Goal: Task Accomplishment & Management: Use online tool/utility

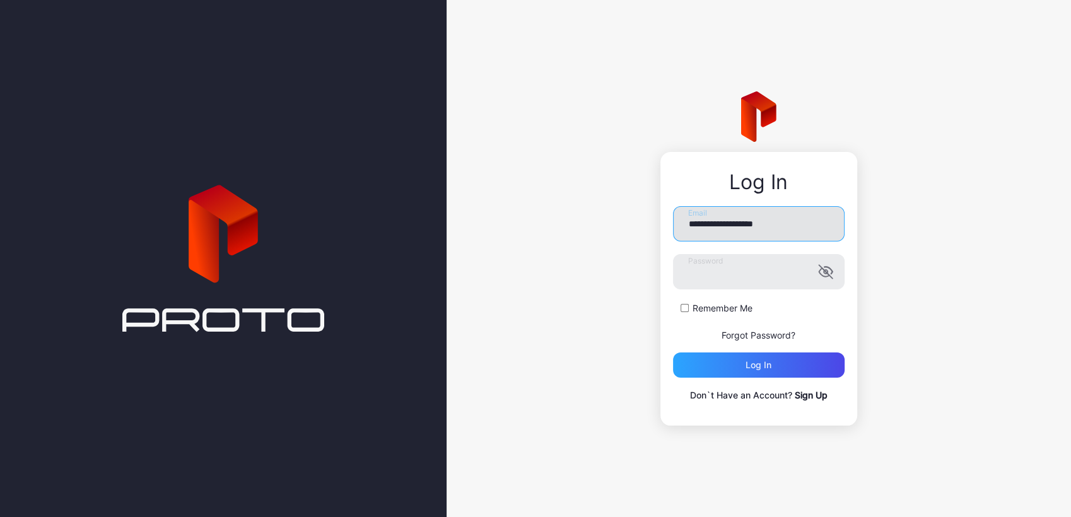
click at [803, 223] on input "**********" at bounding box center [759, 223] width 172 height 35
type input "**********"
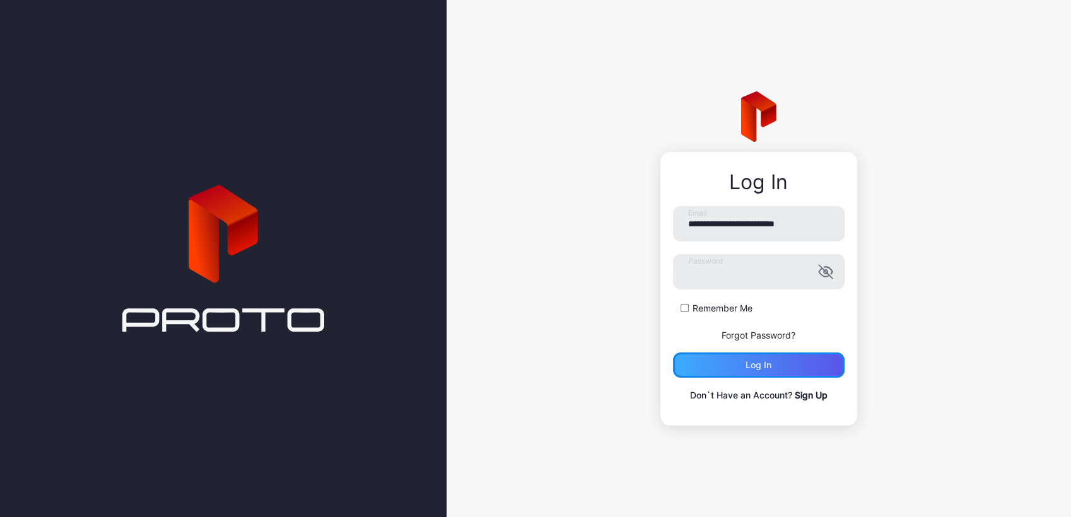
click at [749, 373] on div "Log in" at bounding box center [759, 365] width 172 height 25
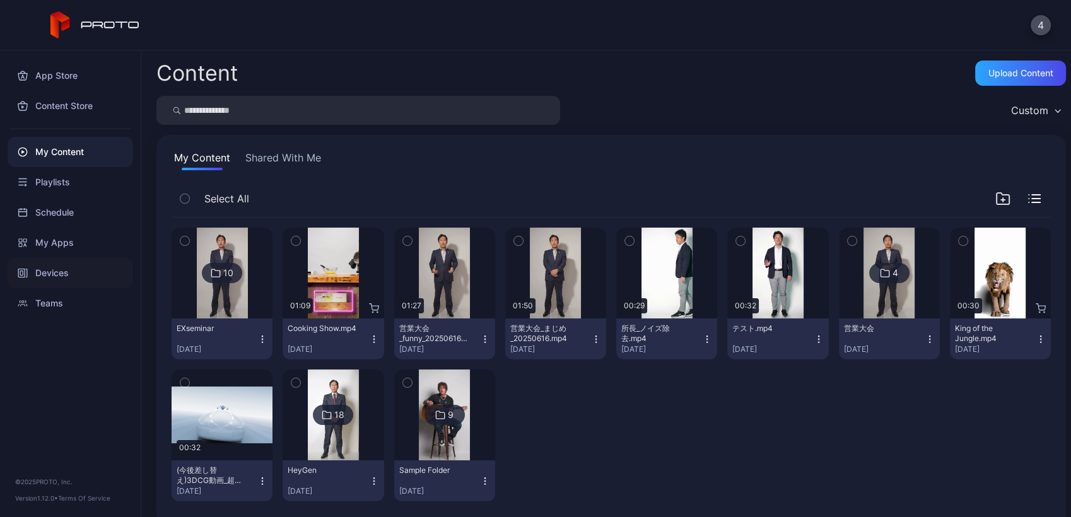
click at [35, 271] on div "Devices" at bounding box center [71, 273] width 126 height 30
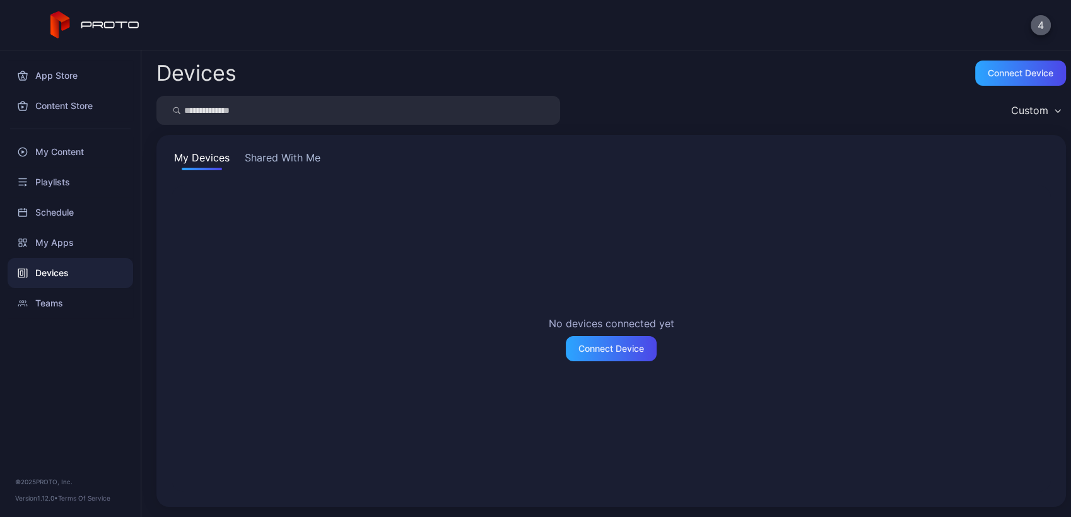
click at [1041, 27] on button "4" at bounding box center [1041, 25] width 20 height 20
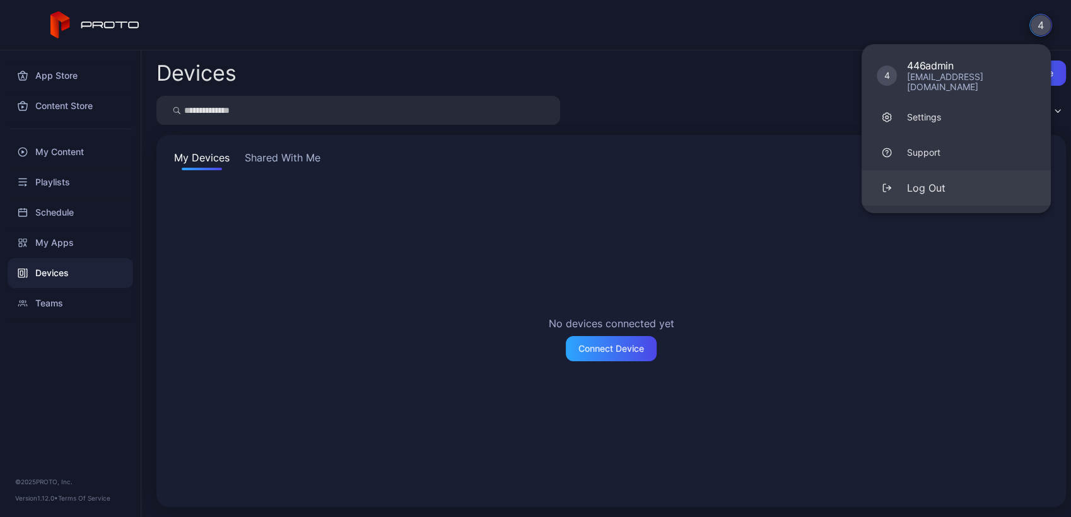
click at [895, 182] on div "button" at bounding box center [887, 188] width 20 height 20
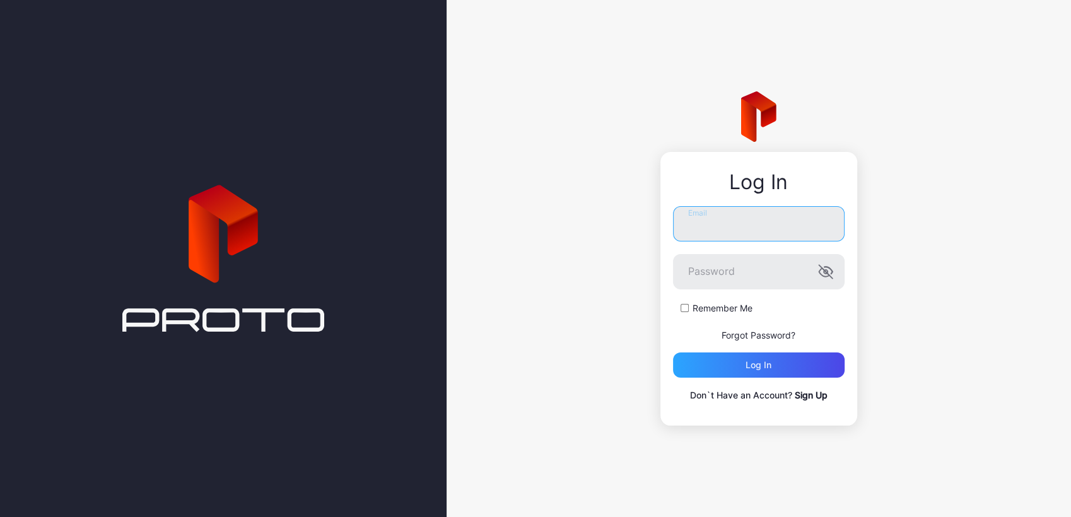
type input "**********"
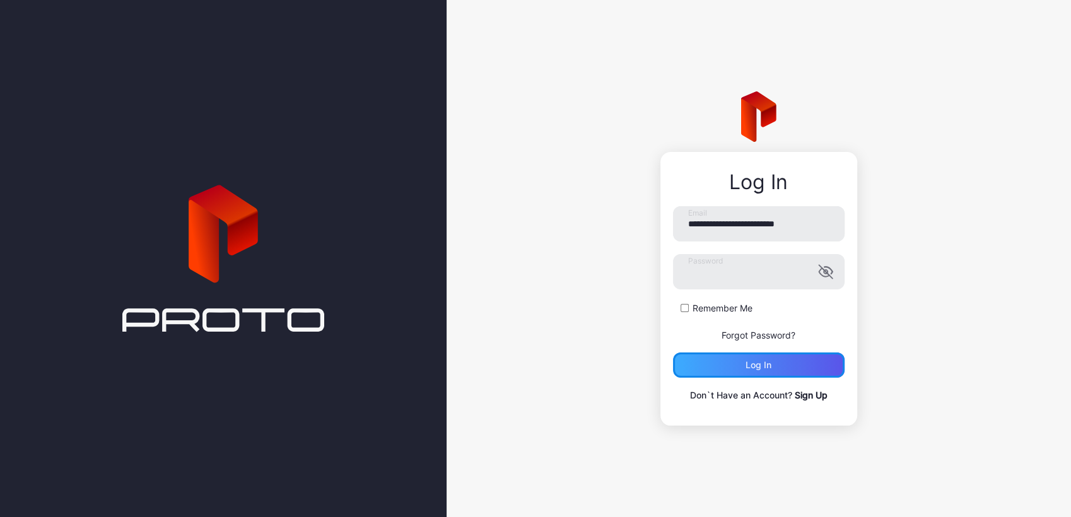
click at [730, 361] on div "Log in" at bounding box center [759, 365] width 172 height 25
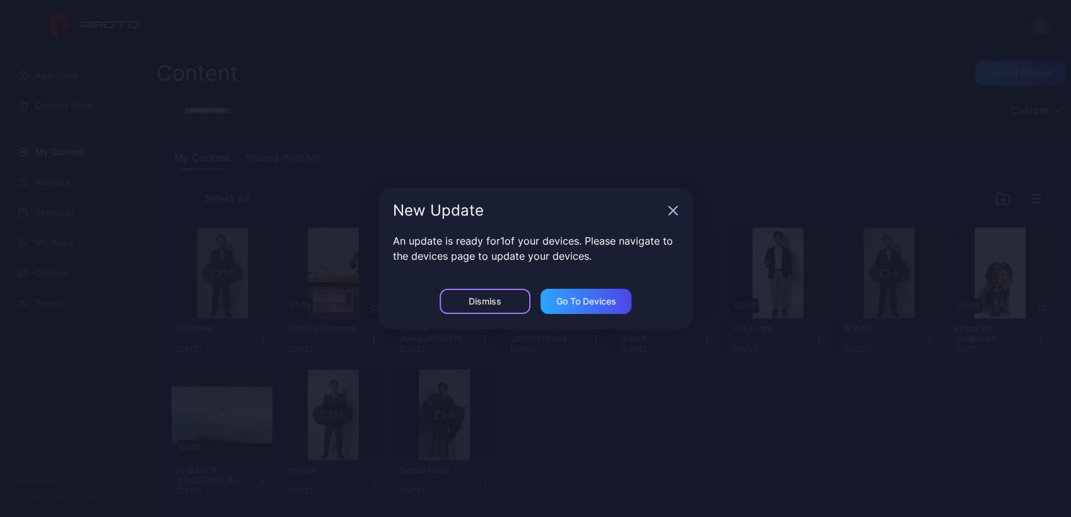
click at [467, 292] on div "Dismiss" at bounding box center [485, 301] width 91 height 25
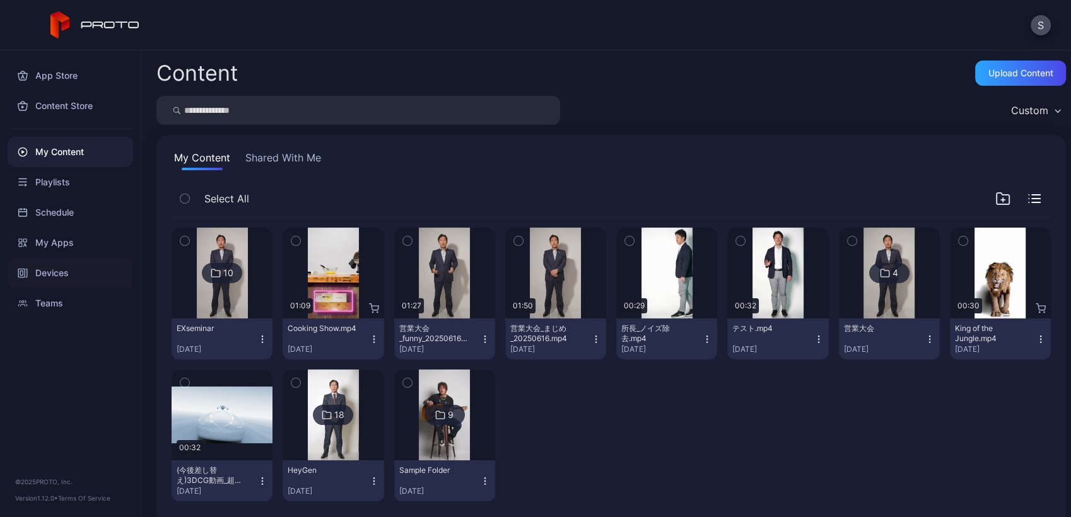
click at [71, 273] on div "Devices" at bounding box center [71, 273] width 126 height 30
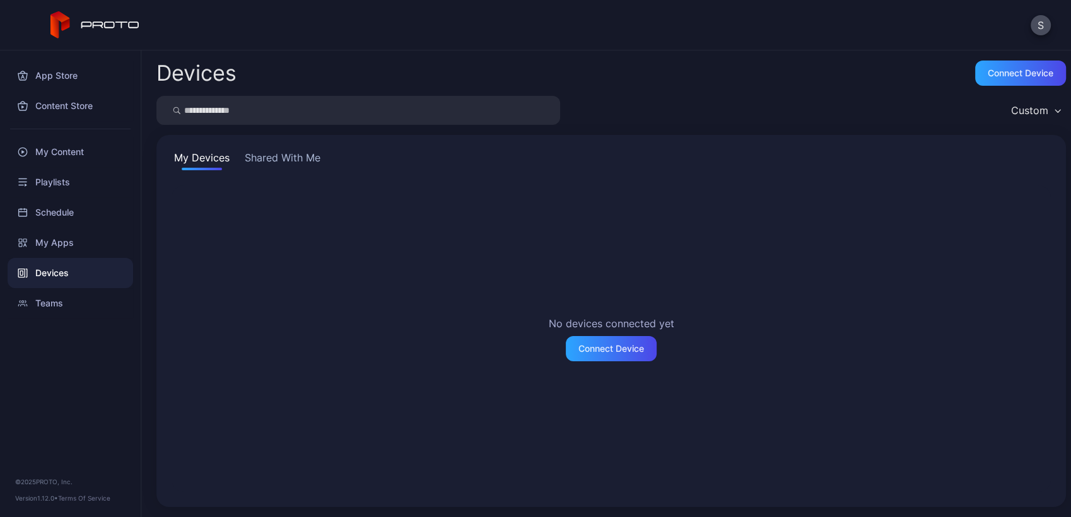
click at [71, 274] on div "Devices" at bounding box center [71, 273] width 126 height 30
click at [298, 169] on button "Shared With Me" at bounding box center [282, 160] width 81 height 20
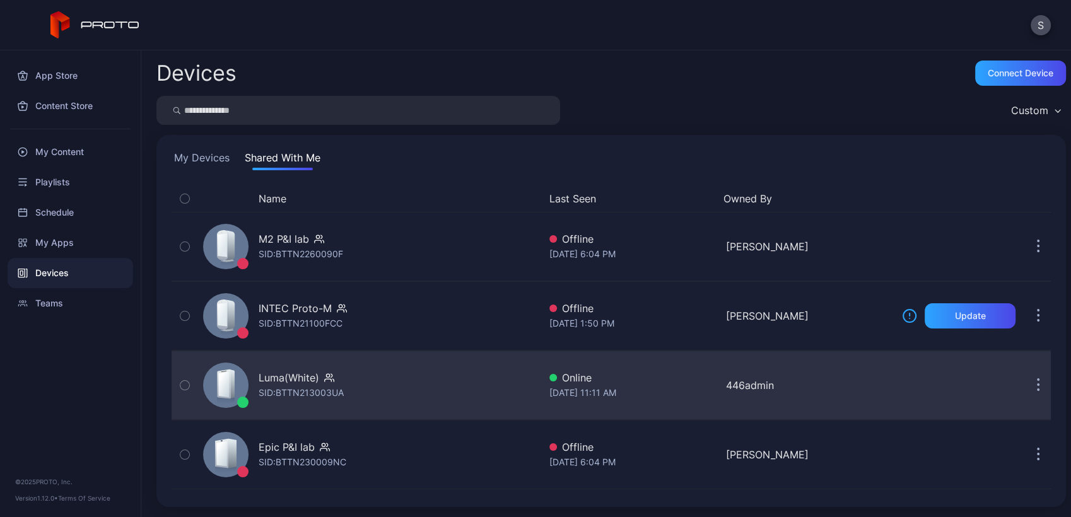
click at [363, 396] on div "Luma(White) SID: BTTN213003UA" at bounding box center [368, 385] width 341 height 63
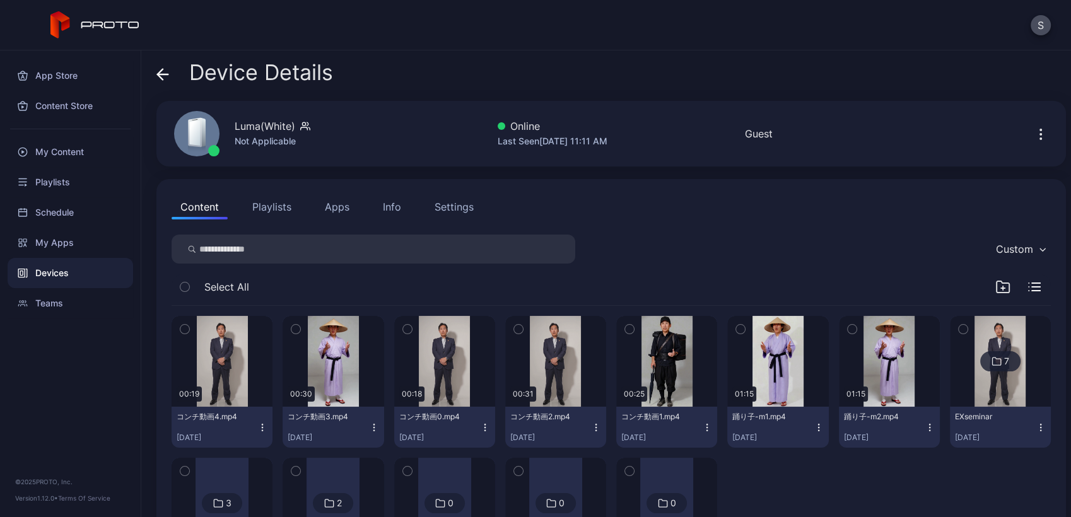
click at [514, 328] on icon "button" at bounding box center [518, 329] width 9 height 14
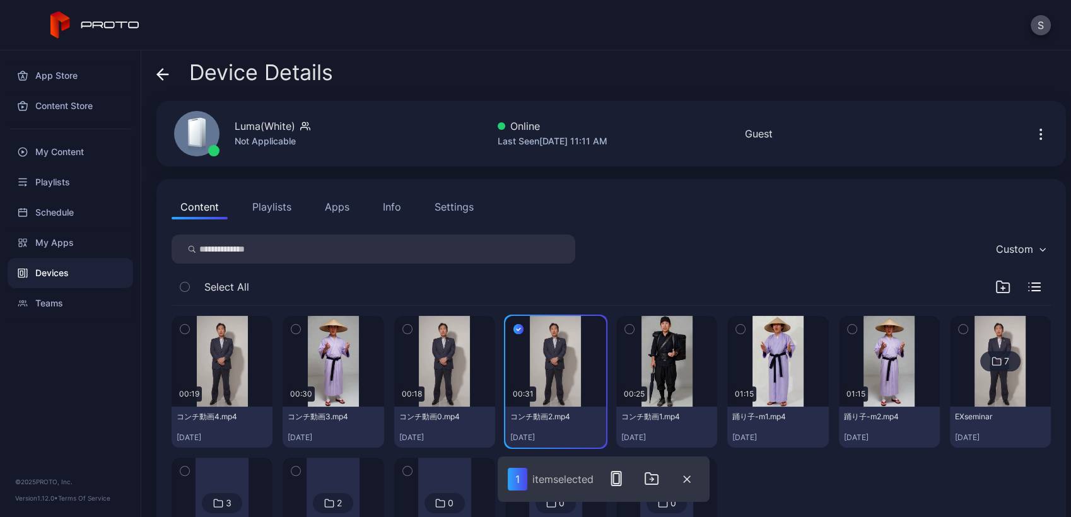
click at [813, 469] on div at bounding box center [777, 524] width 101 height 132
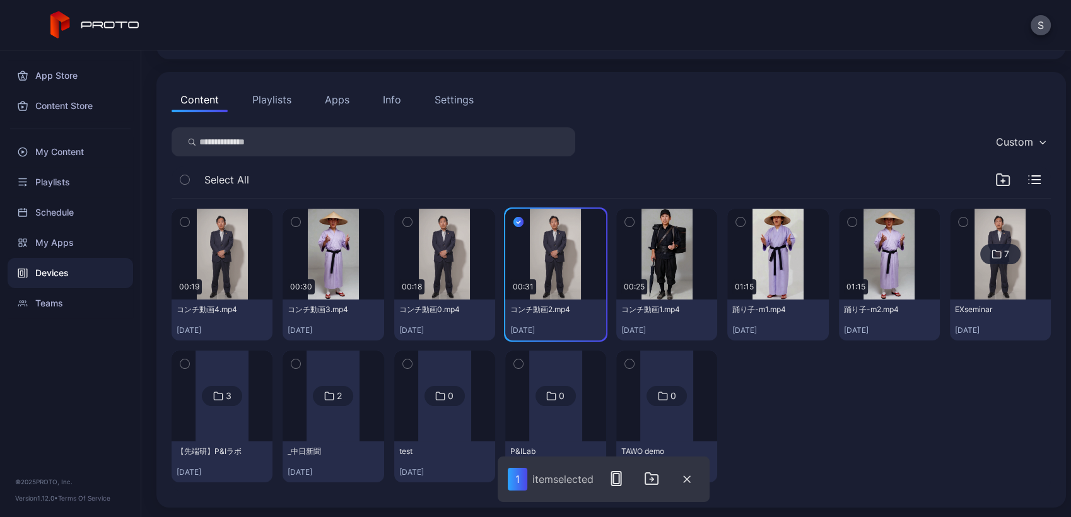
click at [403, 219] on icon "button" at bounding box center [407, 222] width 9 height 14
click at [513, 218] on icon "button" at bounding box center [518, 222] width 10 height 14
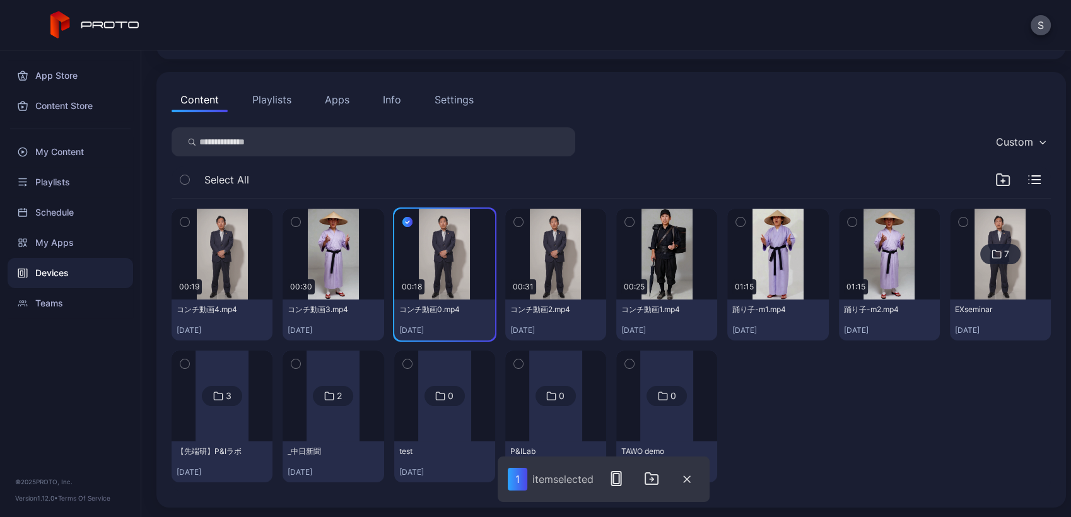
click at [625, 219] on icon "button" at bounding box center [629, 222] width 9 height 14
click at [513, 221] on div "button" at bounding box center [518, 222] width 10 height 10
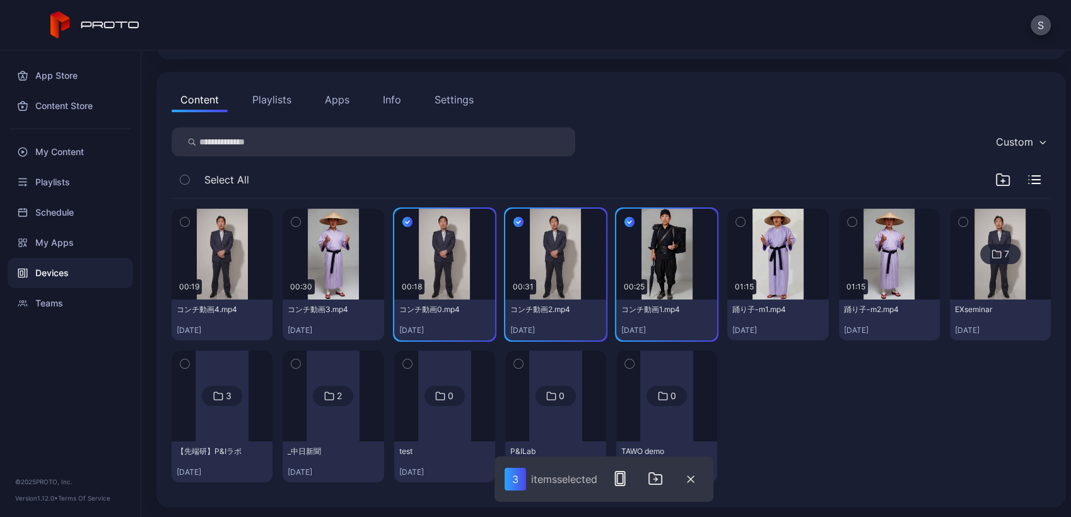
click at [292, 223] on icon "button" at bounding box center [295, 222] width 9 height 14
click at [185, 223] on icon "button" at bounding box center [184, 222] width 9 height 14
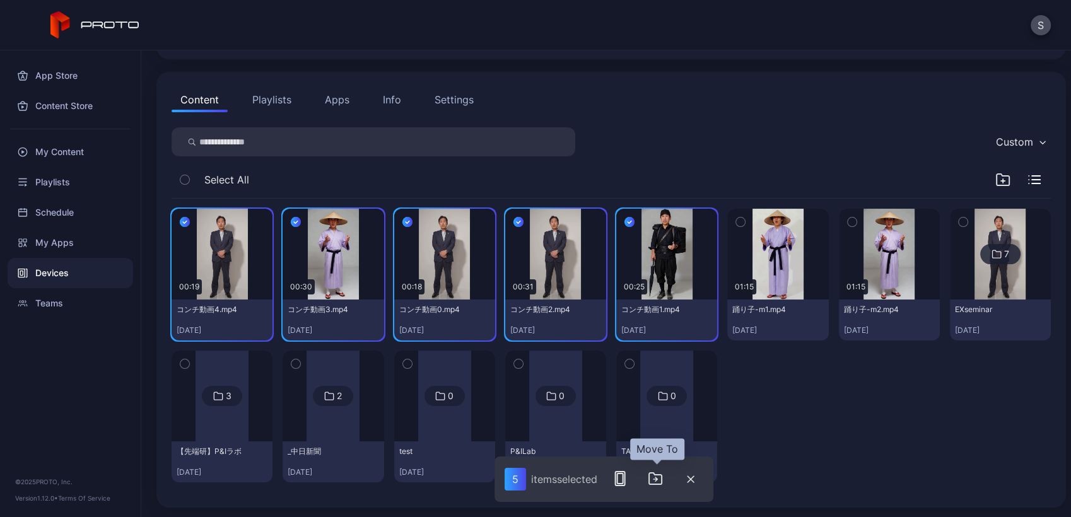
click at [654, 481] on icon "button" at bounding box center [655, 478] width 15 height 15
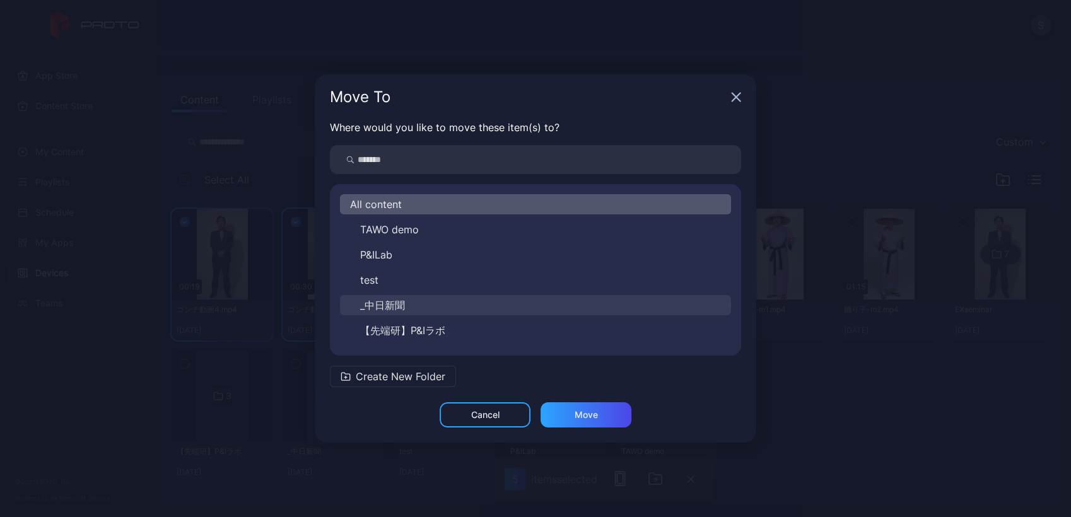
scroll to position [20, 0]
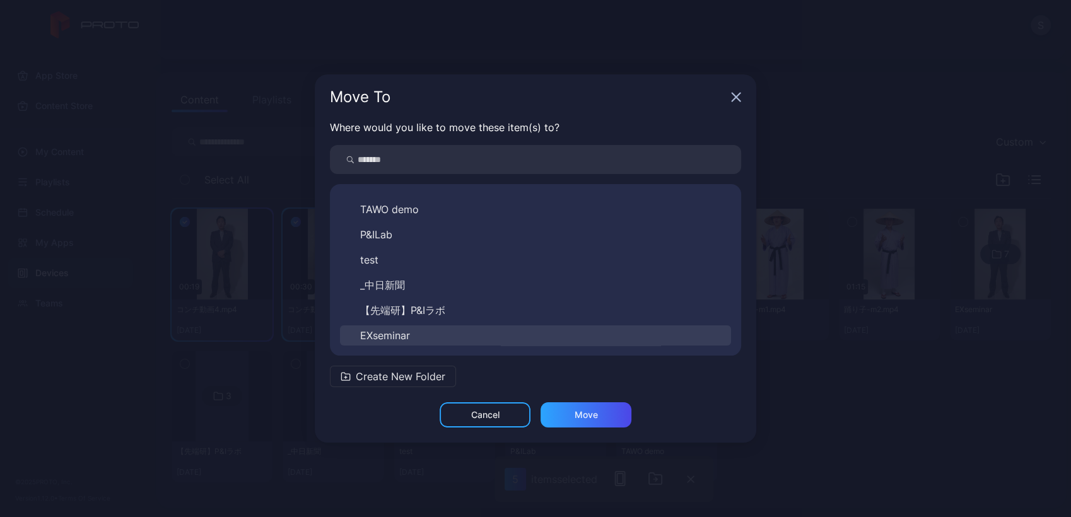
click at [405, 341] on span "EXseminar" at bounding box center [385, 335] width 50 height 15
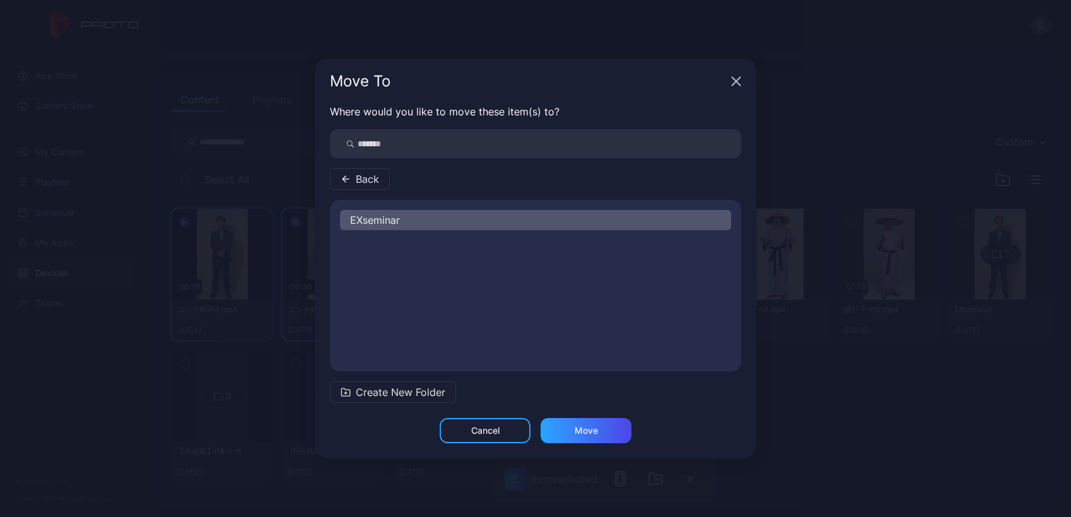
scroll to position [0, 0]
click at [426, 396] on span "Create New Folder" at bounding box center [401, 392] width 90 height 15
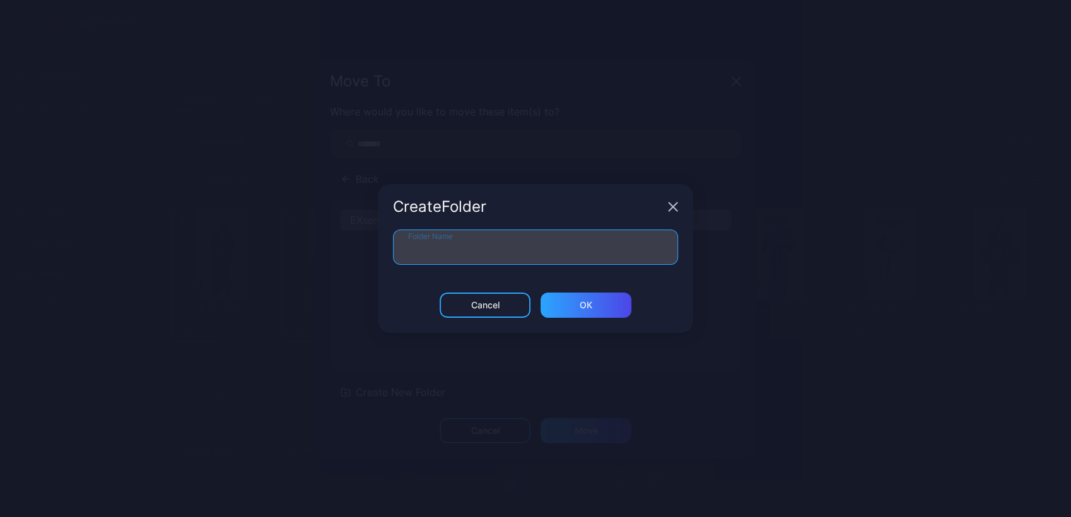
click at [541, 246] on input "Folder Name" at bounding box center [535, 247] width 285 height 35
type input "*"
type input "******"
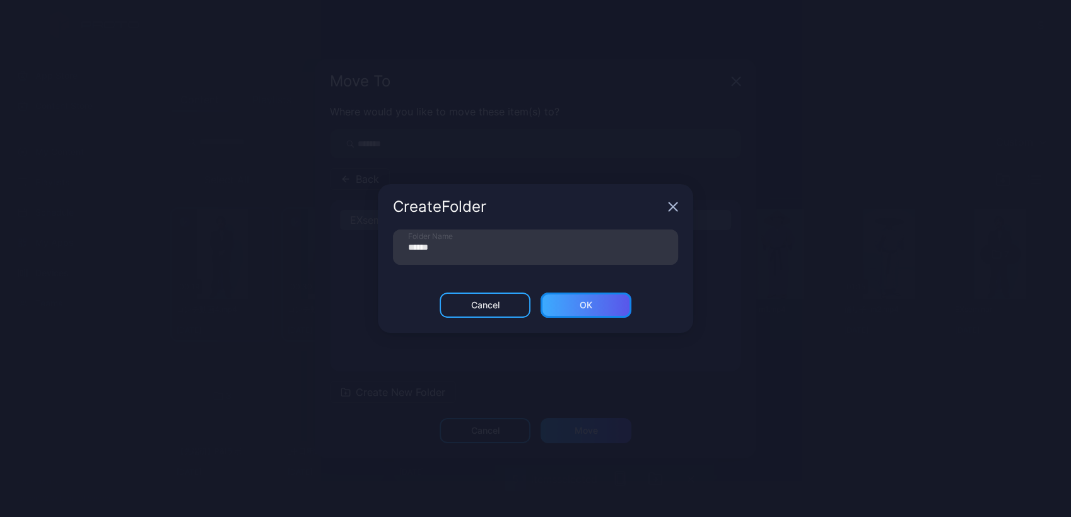
click at [575, 299] on div "ОК" at bounding box center [586, 305] width 91 height 25
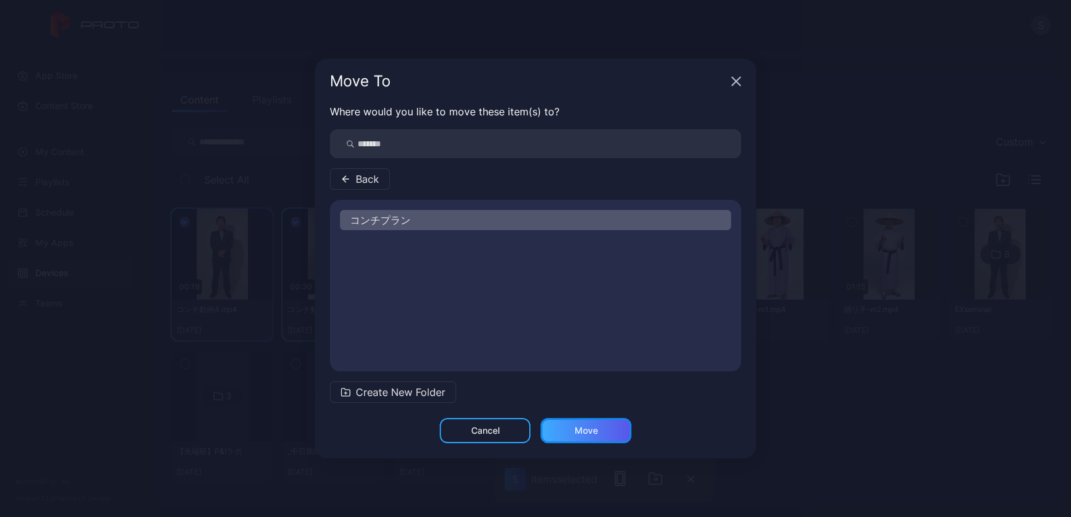
click at [584, 437] on div "Move" at bounding box center [586, 430] width 91 height 25
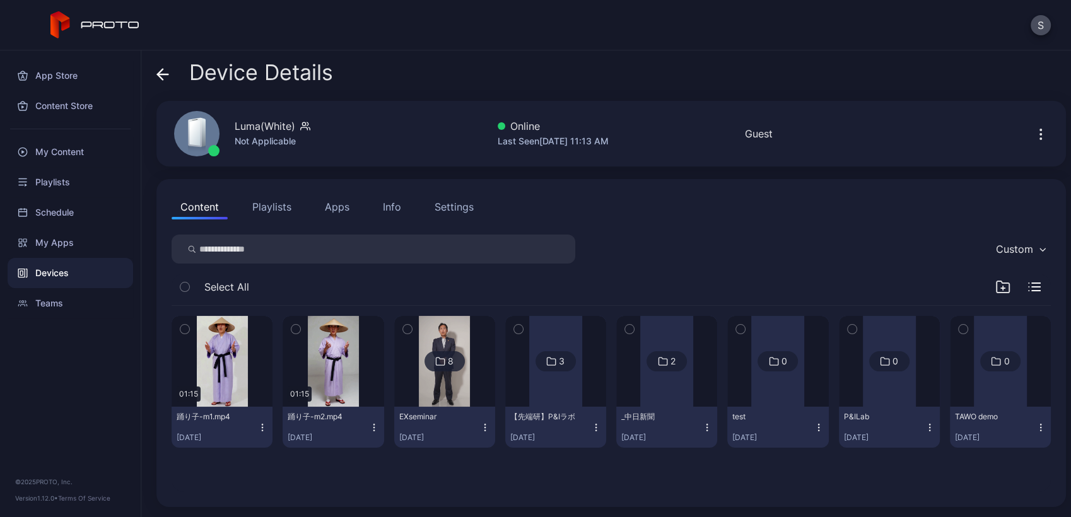
click at [595, 469] on div "01:15 踊り子-m1.mp4 [DATE] 01:15 踊り子-m2.mp4 [DATE] 8 EXseminar [DATE] 3 【先端研】P&Iラボ…" at bounding box center [611, 399] width 900 height 206
click at [69, 141] on div "My Content" at bounding box center [71, 152] width 126 height 30
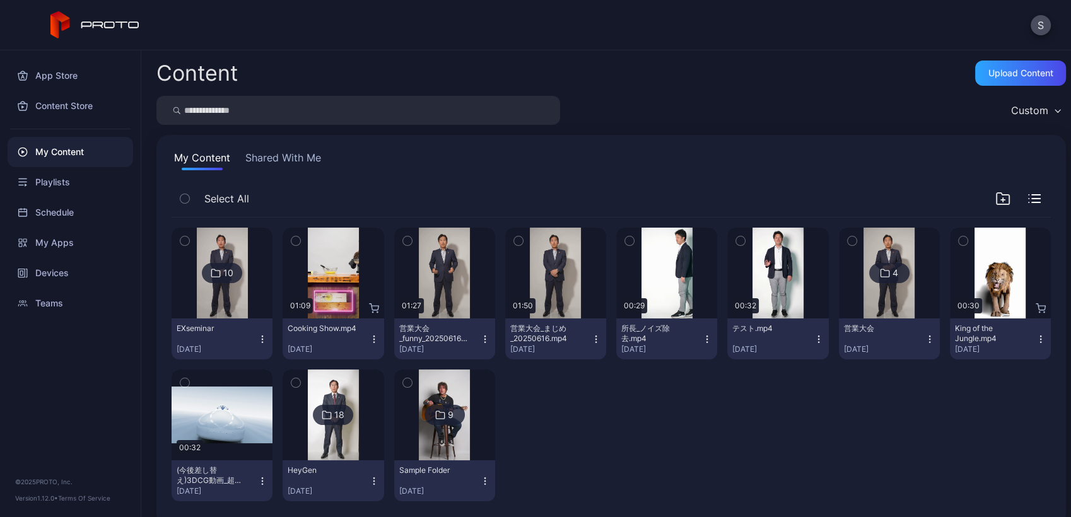
click at [655, 411] on div "10 EXseminar [DATE] Preview 01:09 Cooking Show.mp4 [DATE] Preview 01:27 営業大会_fu…" at bounding box center [611, 365] width 879 height 294
click at [351, 406] on img at bounding box center [333, 415] width 51 height 91
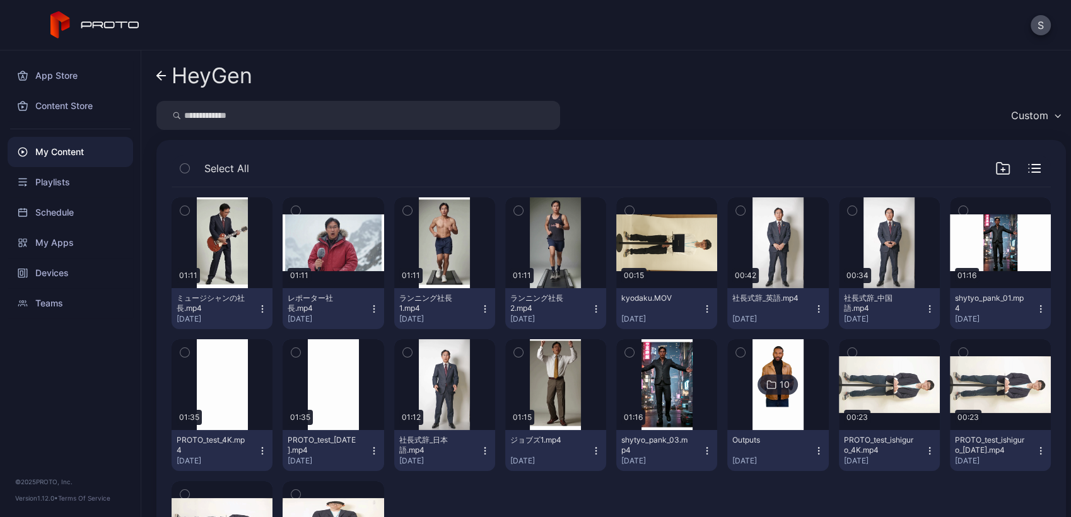
scroll to position [131, 0]
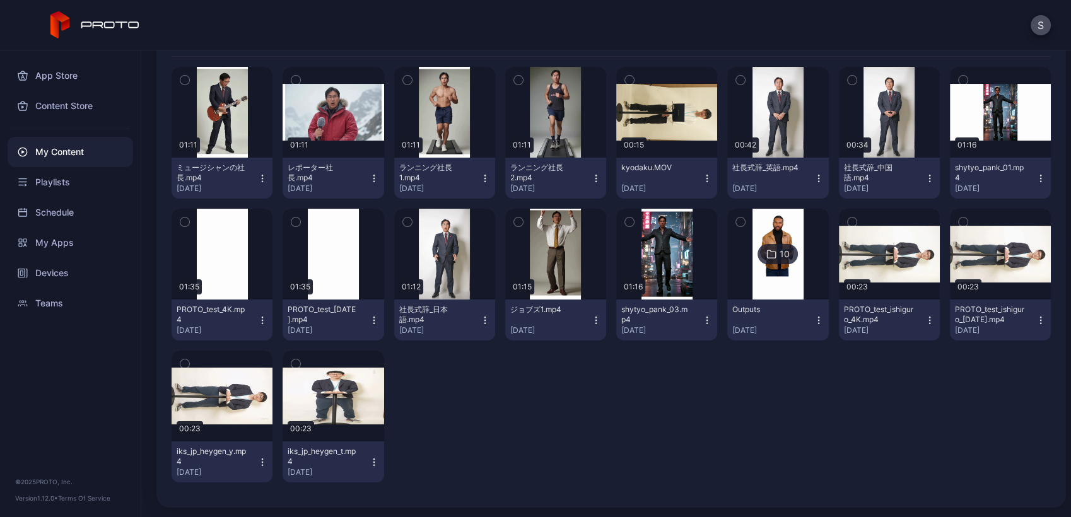
drag, startPoint x: 400, startPoint y: 219, endPoint x: 416, endPoint y: 222, distance: 16.1
click at [403, 220] on icon "button" at bounding box center [407, 222] width 9 height 14
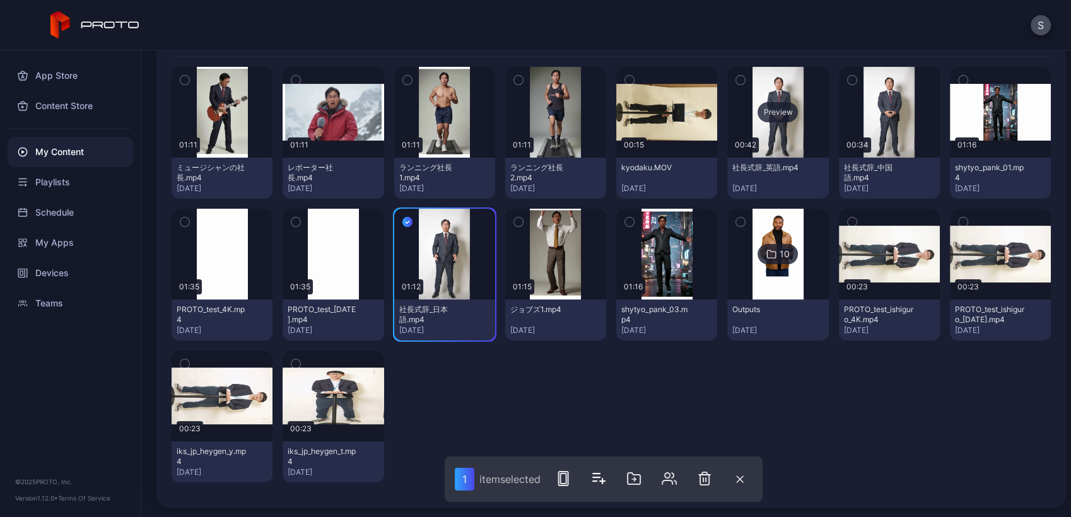
drag, startPoint x: 732, startPoint y: 78, endPoint x: 776, endPoint y: 78, distance: 44.2
click at [736, 78] on icon "button" at bounding box center [740, 80] width 9 height 14
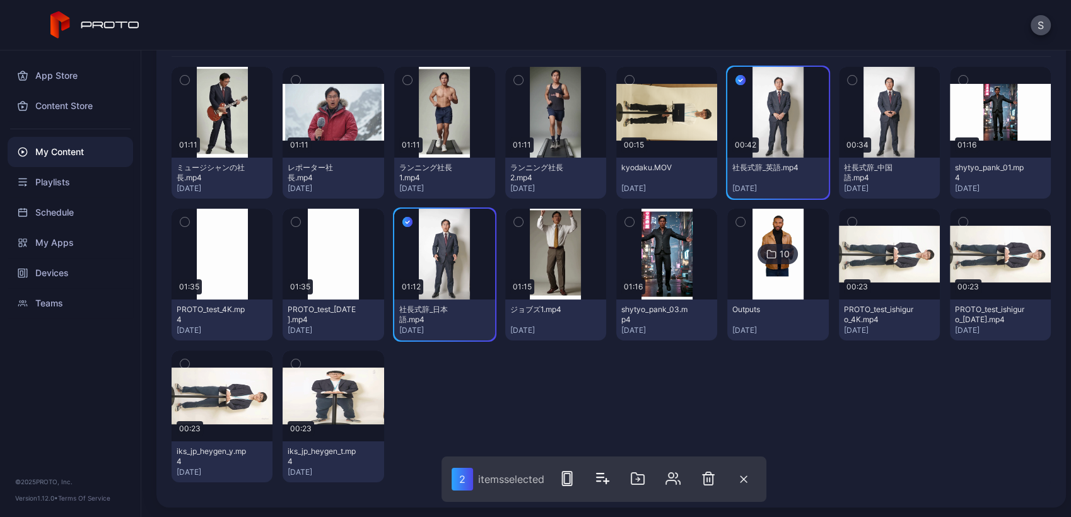
click at [848, 77] on icon "button" at bounding box center [852, 80] width 9 height 14
click at [444, 256] on div "Preview" at bounding box center [445, 254] width 40 height 20
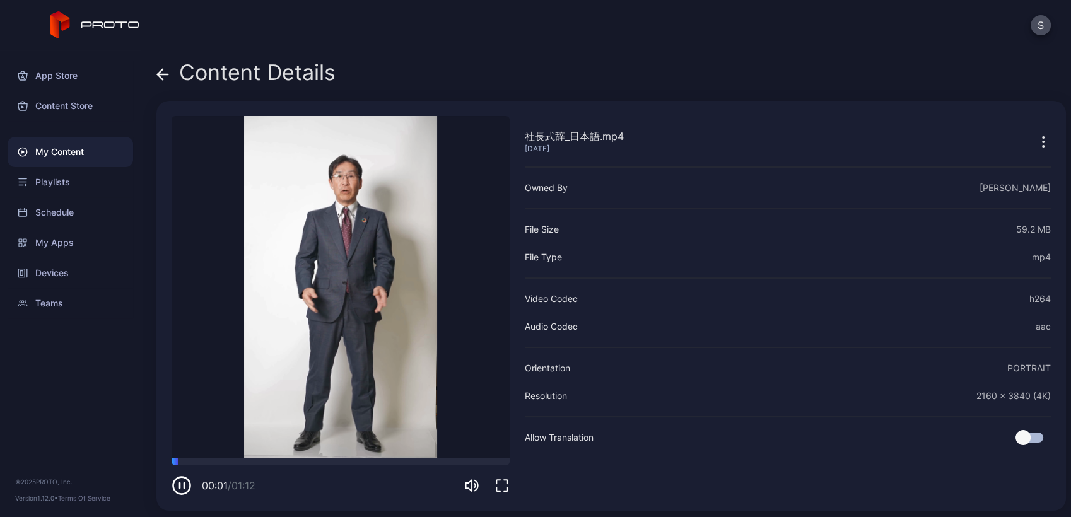
scroll to position [4, 0]
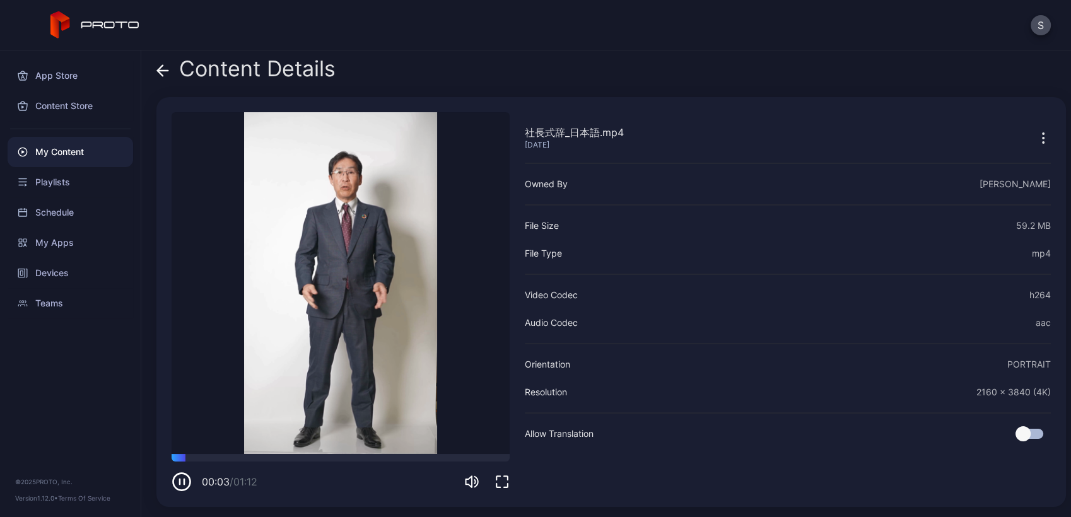
click at [167, 68] on icon at bounding box center [162, 70] width 13 height 13
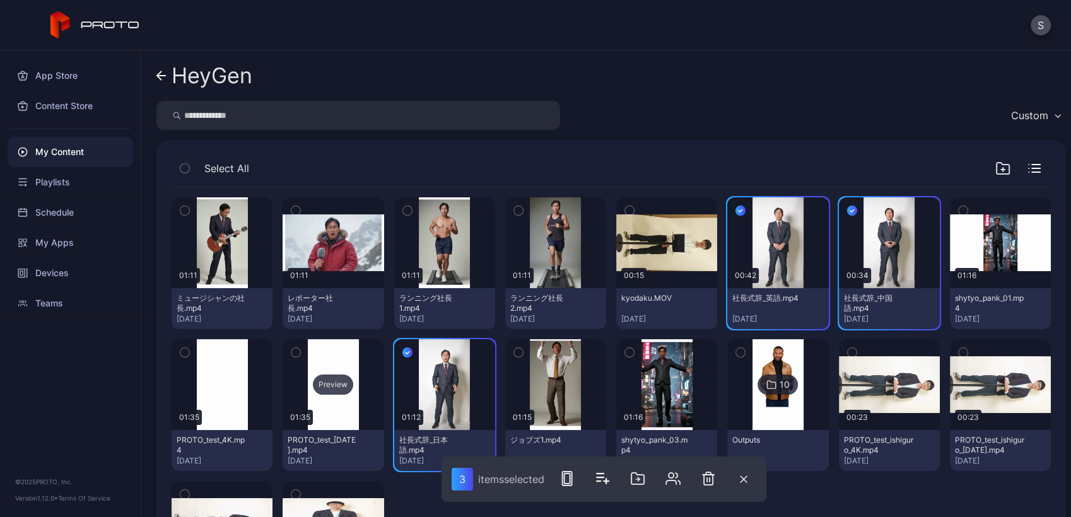
scroll to position [131, 0]
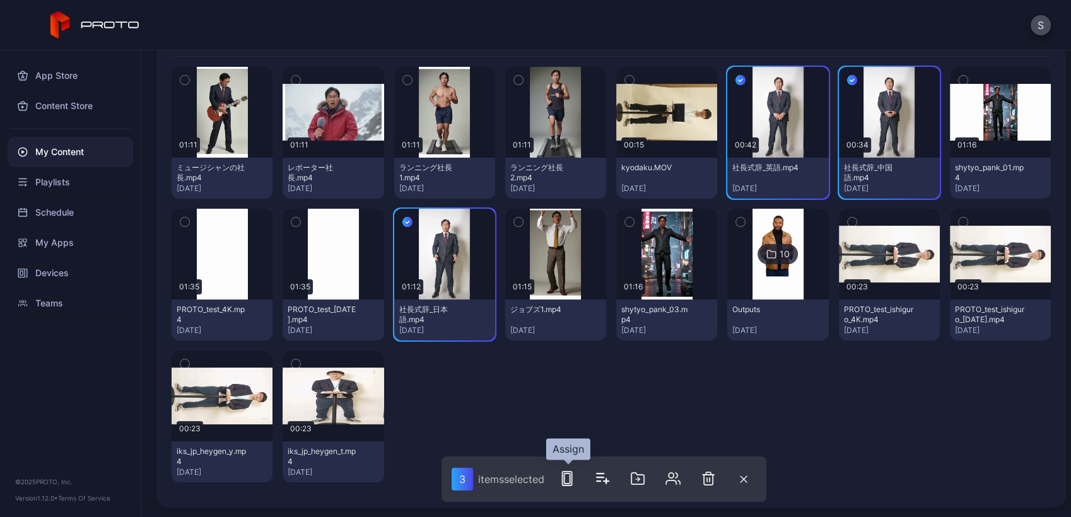
click at [572, 480] on icon "button" at bounding box center [567, 478] width 15 height 15
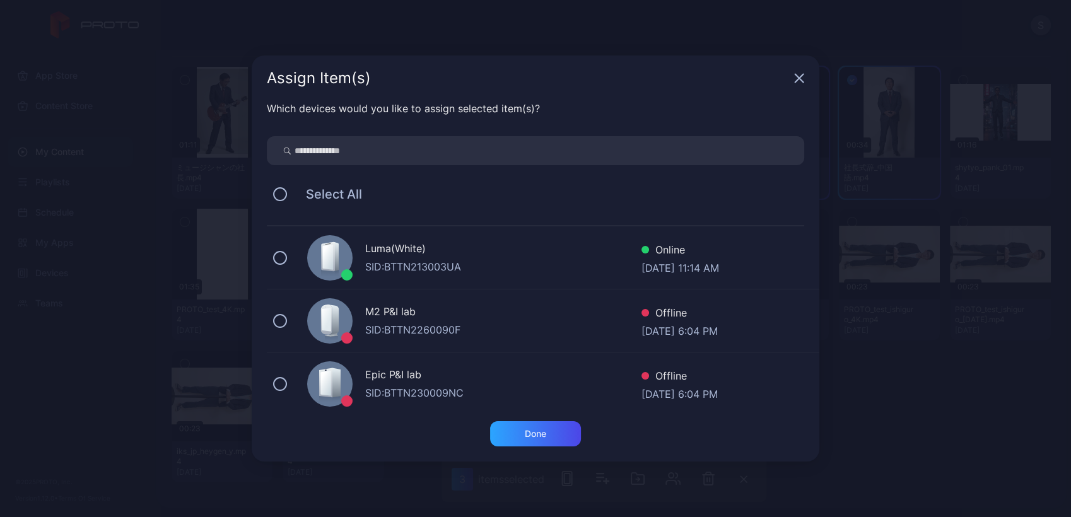
click at [431, 252] on div "Luma(White)" at bounding box center [503, 250] width 276 height 18
click at [523, 428] on div "Done" at bounding box center [535, 433] width 91 height 25
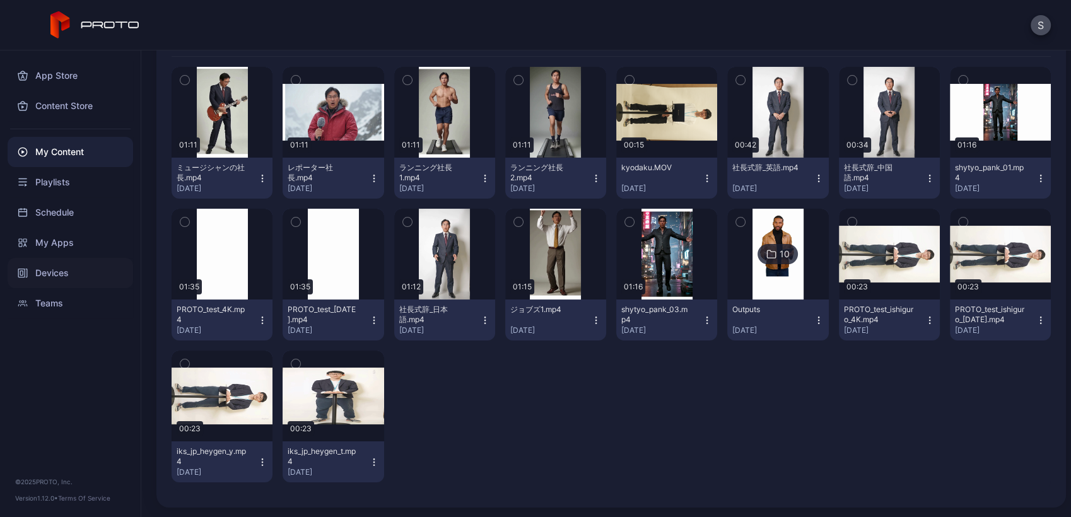
click at [62, 270] on div "Devices" at bounding box center [71, 273] width 126 height 30
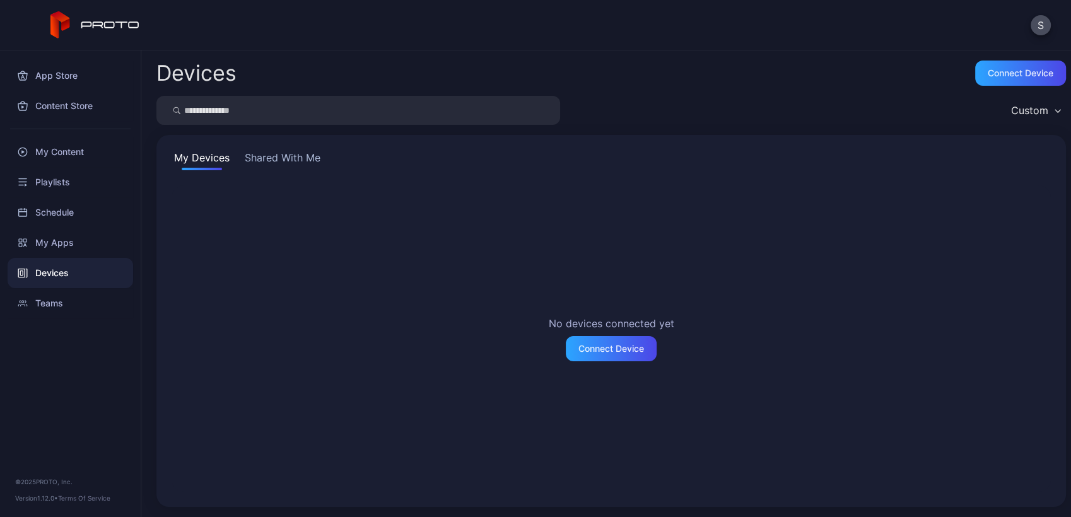
click at [293, 165] on button "Shared With Me" at bounding box center [282, 160] width 81 height 20
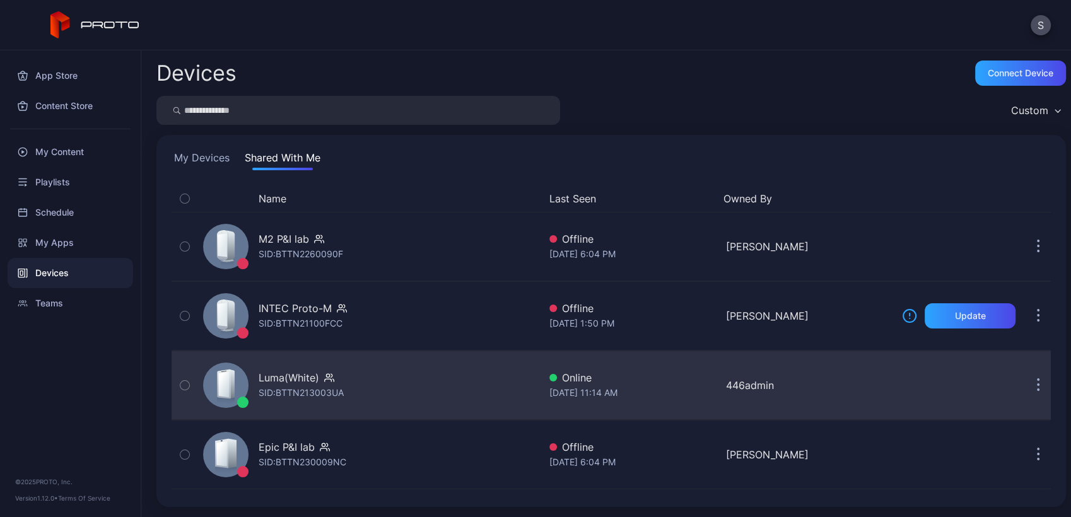
click at [272, 380] on div "Luma(White)" at bounding box center [289, 377] width 61 height 15
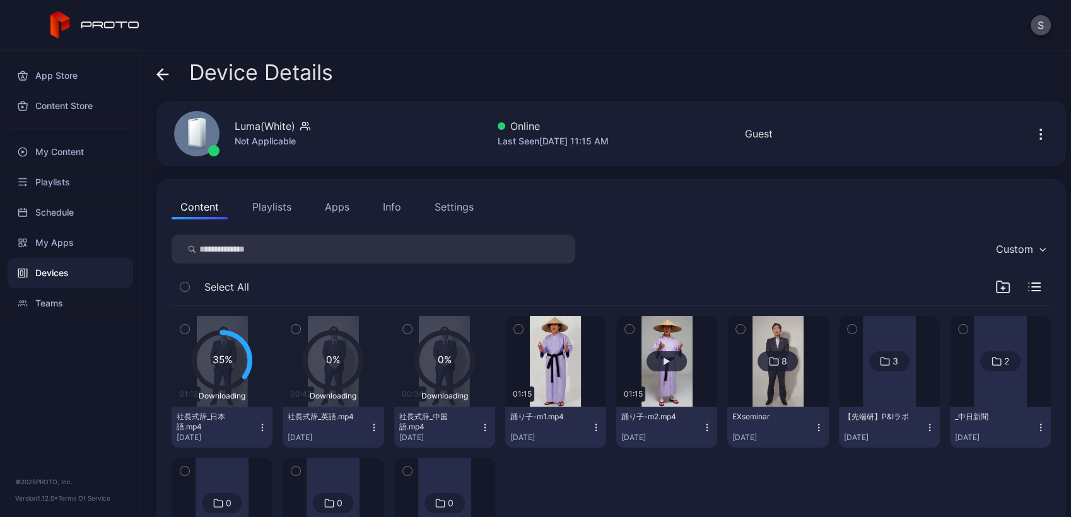
scroll to position [107, 0]
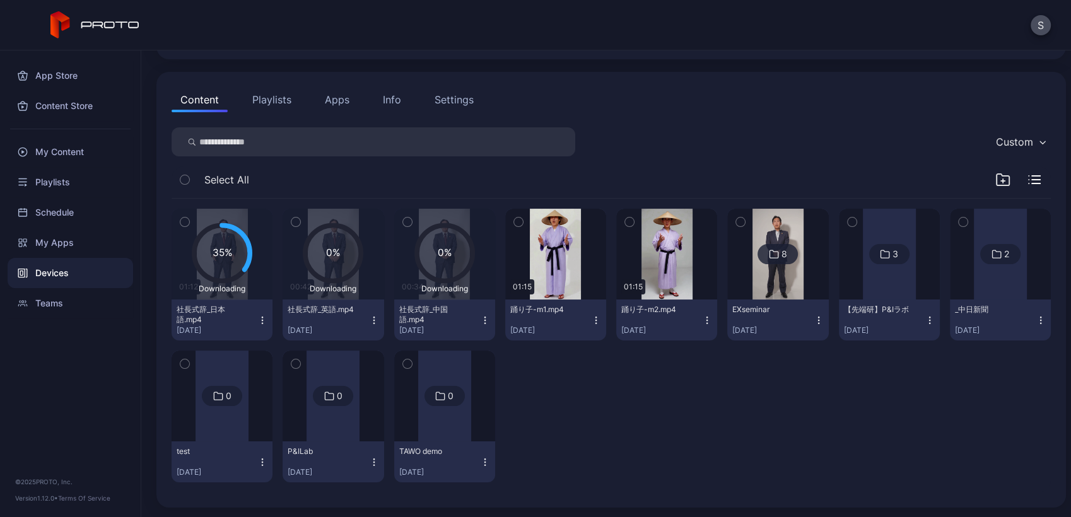
click at [182, 221] on icon "button" at bounding box center [184, 222] width 9 height 14
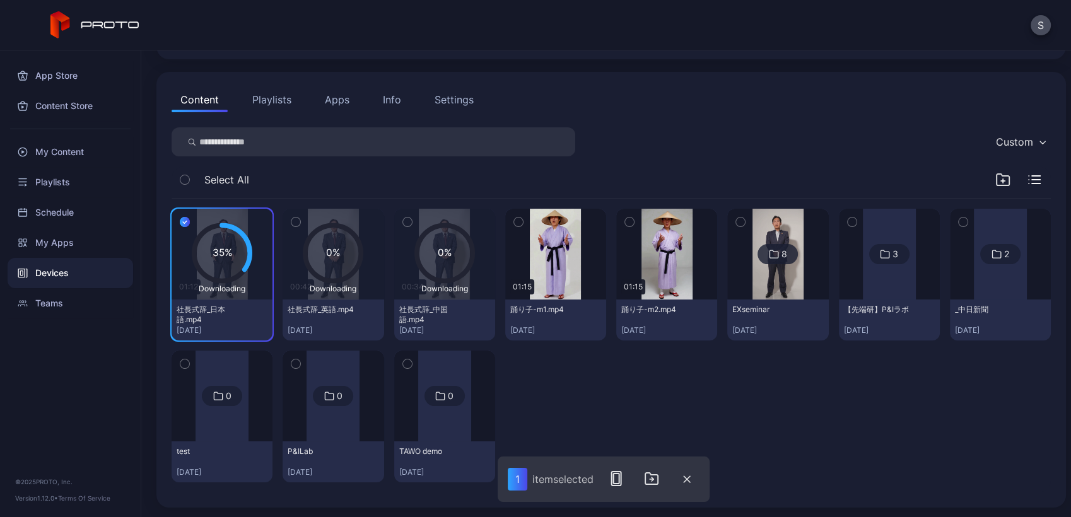
click at [293, 221] on icon "button" at bounding box center [295, 222] width 9 height 14
click at [403, 223] on icon "button" at bounding box center [407, 222] width 9 height 14
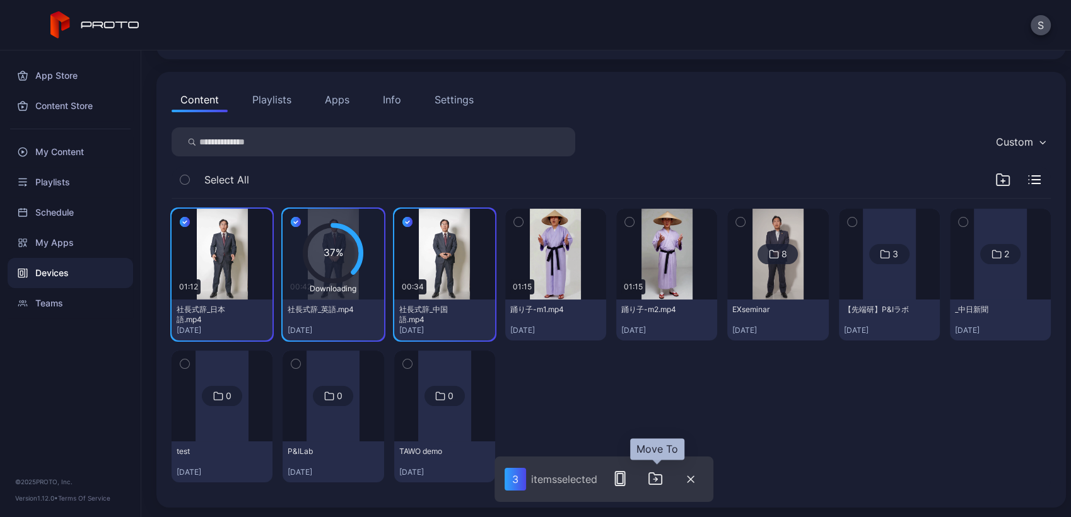
click at [655, 481] on icon "button" at bounding box center [655, 478] width 15 height 15
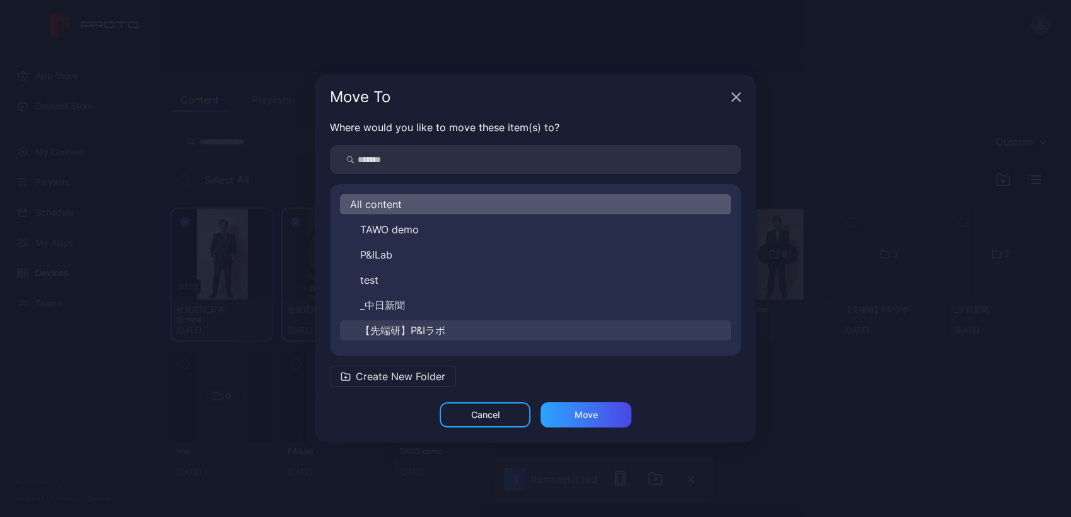
click at [429, 320] on button "【先端研】P&Iラボ" at bounding box center [535, 330] width 391 height 20
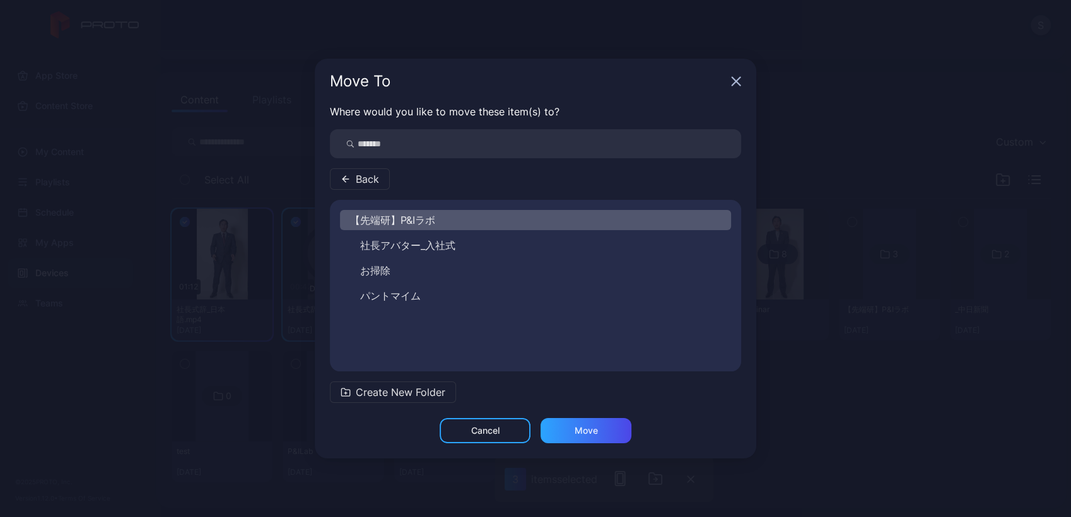
click at [442, 252] on button "社長アバター_入社式" at bounding box center [535, 245] width 391 height 20
click at [575, 430] on div "Move" at bounding box center [586, 431] width 23 height 10
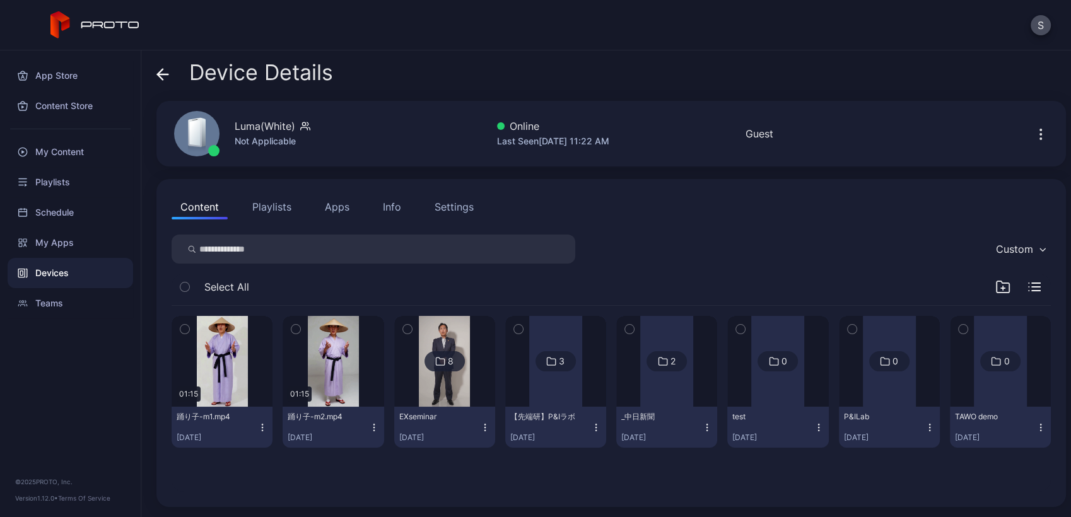
click at [874, 401] on div at bounding box center [889, 361] width 53 height 91
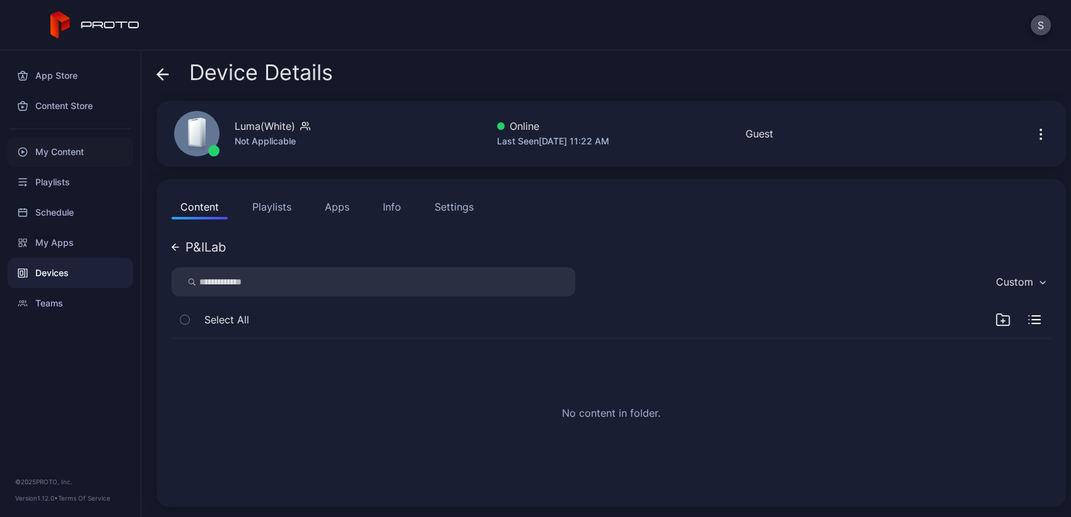
click at [30, 141] on div "My Content" at bounding box center [71, 152] width 126 height 30
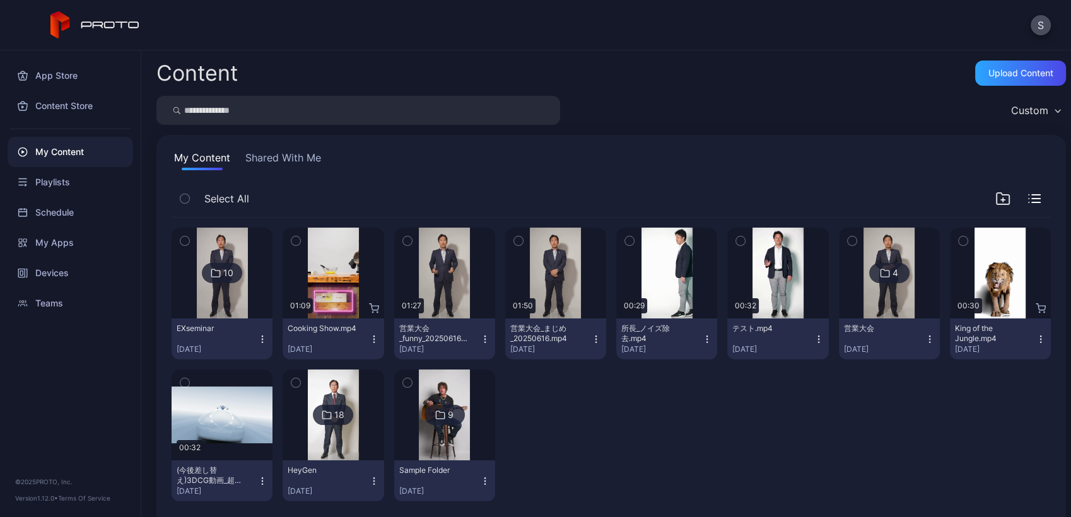
scroll to position [19, 0]
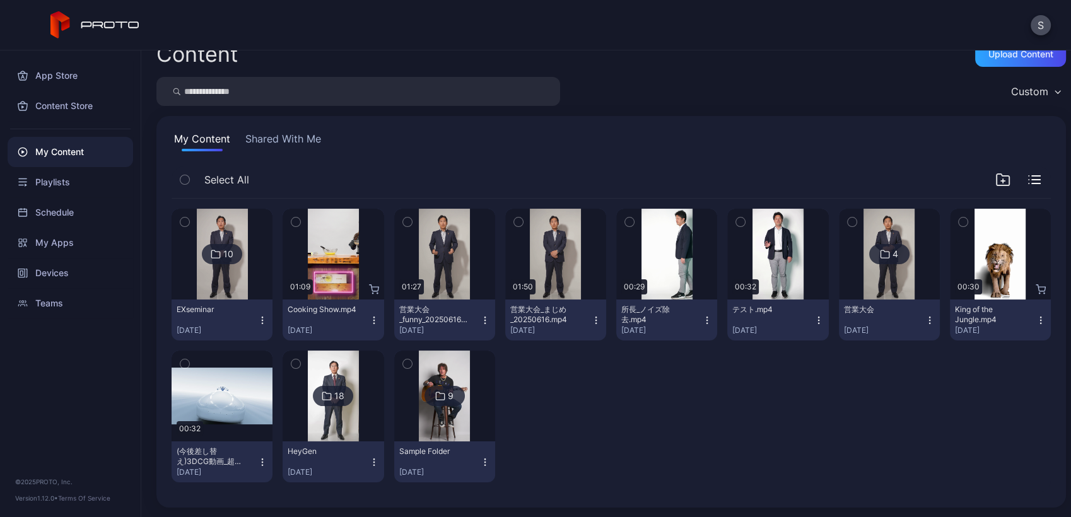
click at [514, 220] on icon "button" at bounding box center [518, 222] width 9 height 14
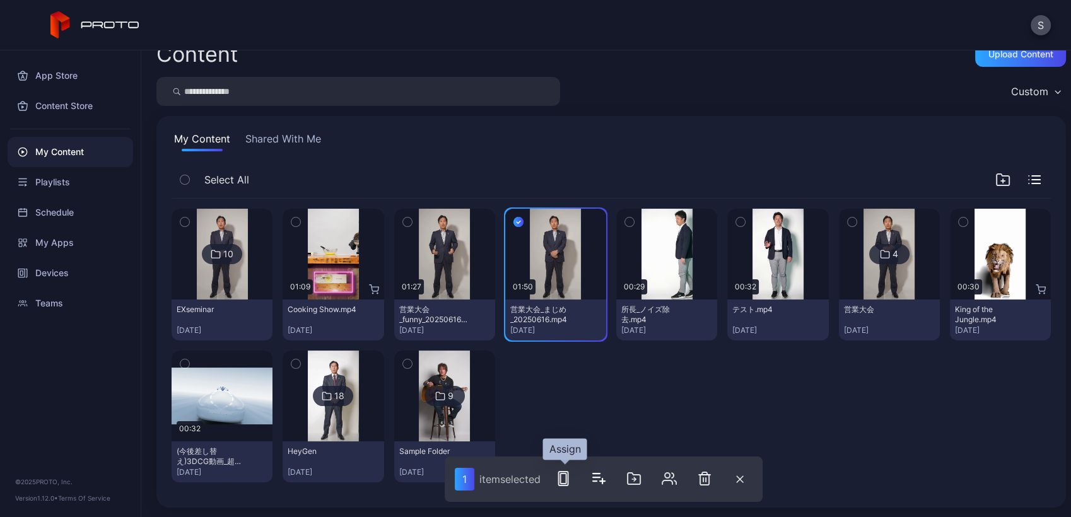
click at [568, 472] on icon "button" at bounding box center [563, 478] width 15 height 15
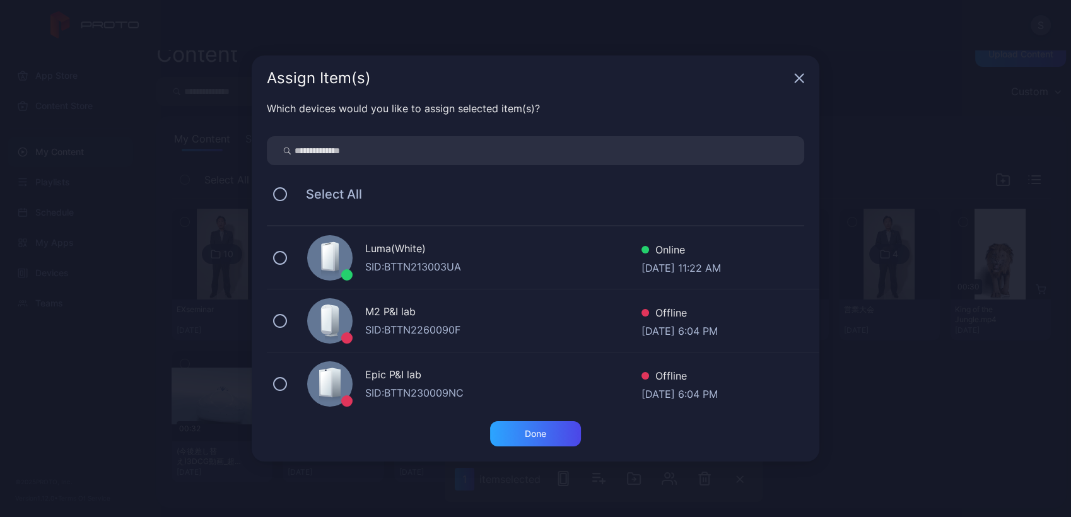
click at [464, 265] on div "SID: BTTN213003UA" at bounding box center [503, 266] width 276 height 15
click at [546, 433] on div "Done" at bounding box center [535, 433] width 91 height 25
